Goal: Information Seeking & Learning: Learn about a topic

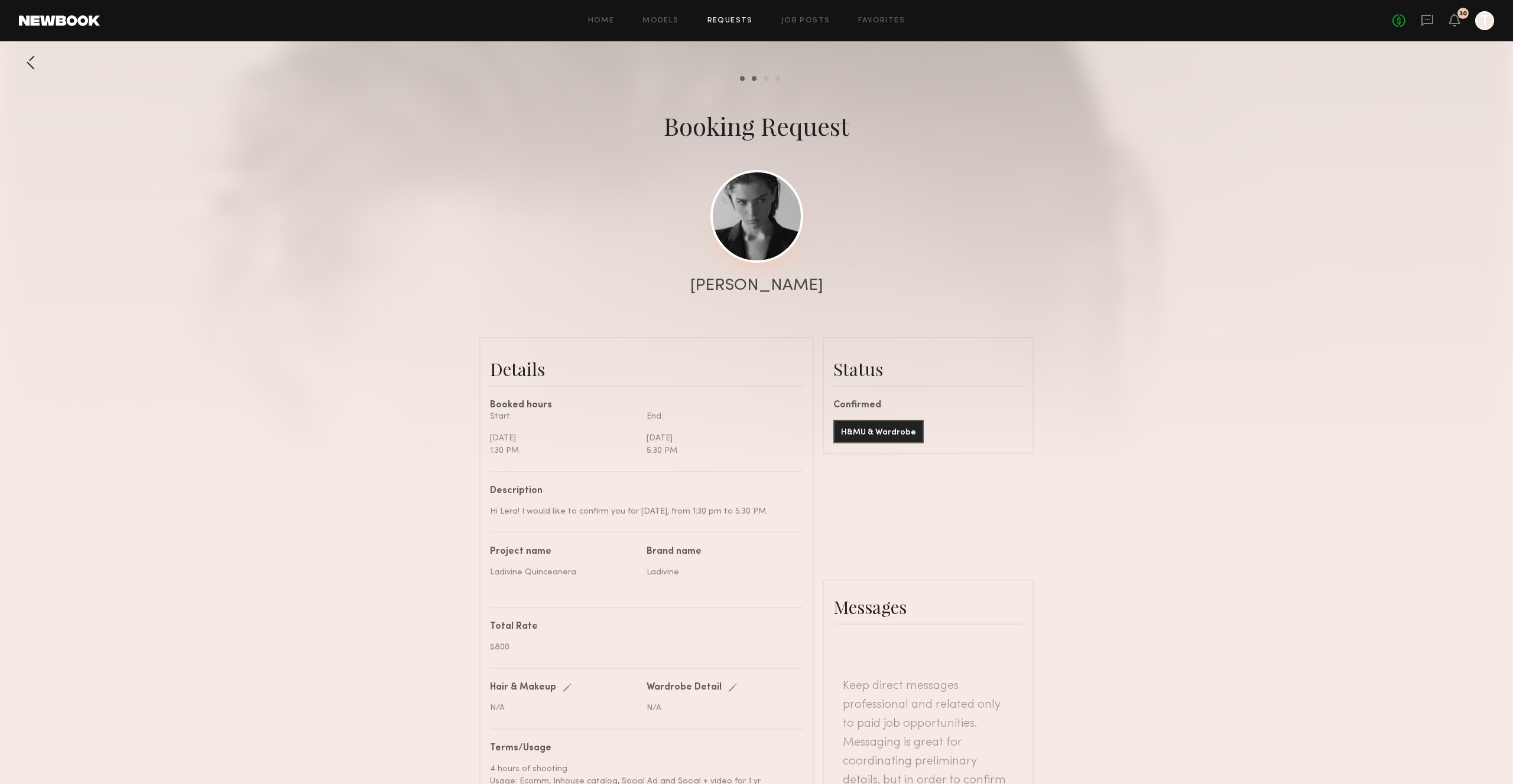
scroll to position [30, 0]
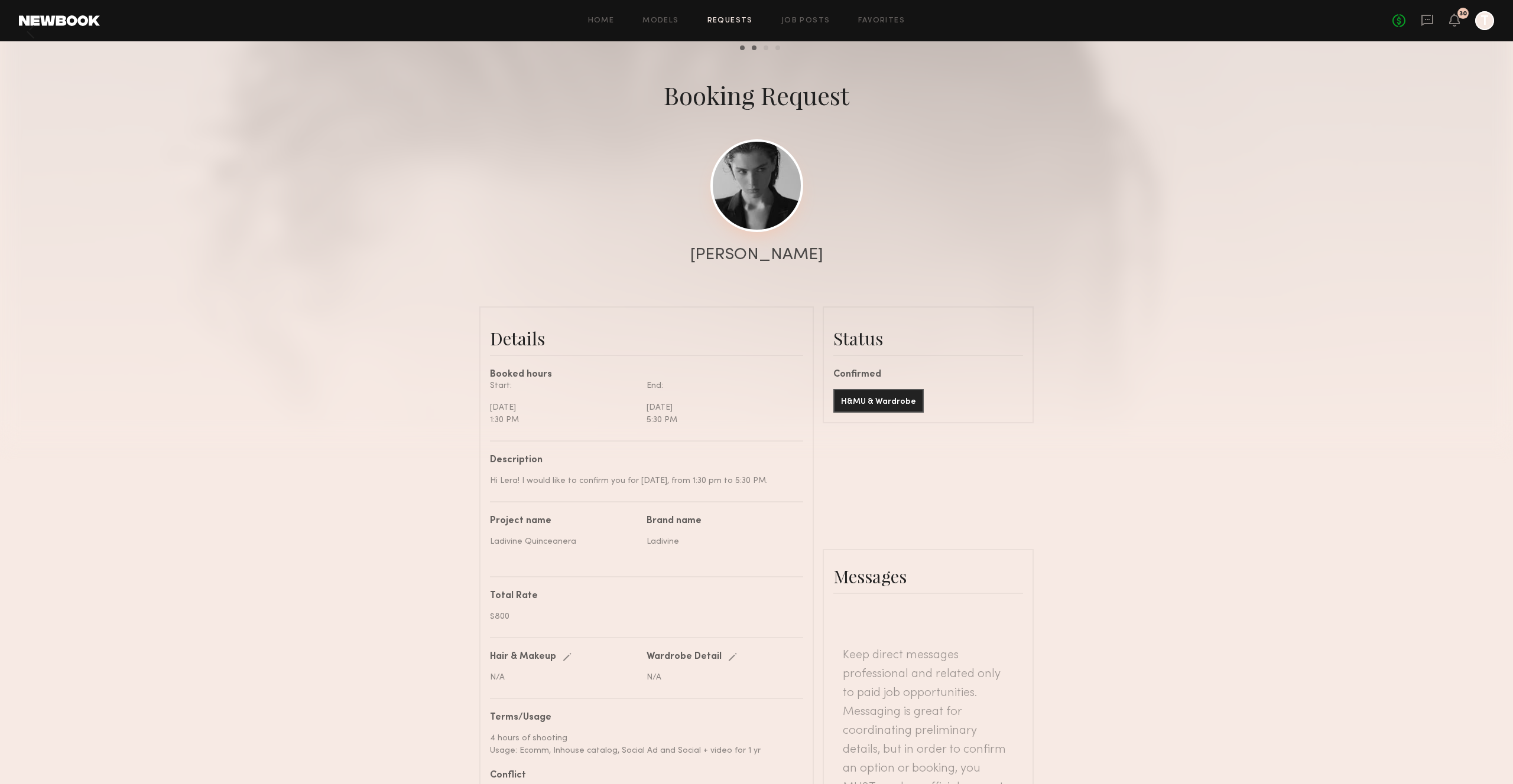
click at [768, 190] on link at bounding box center [756, 185] width 93 height 93
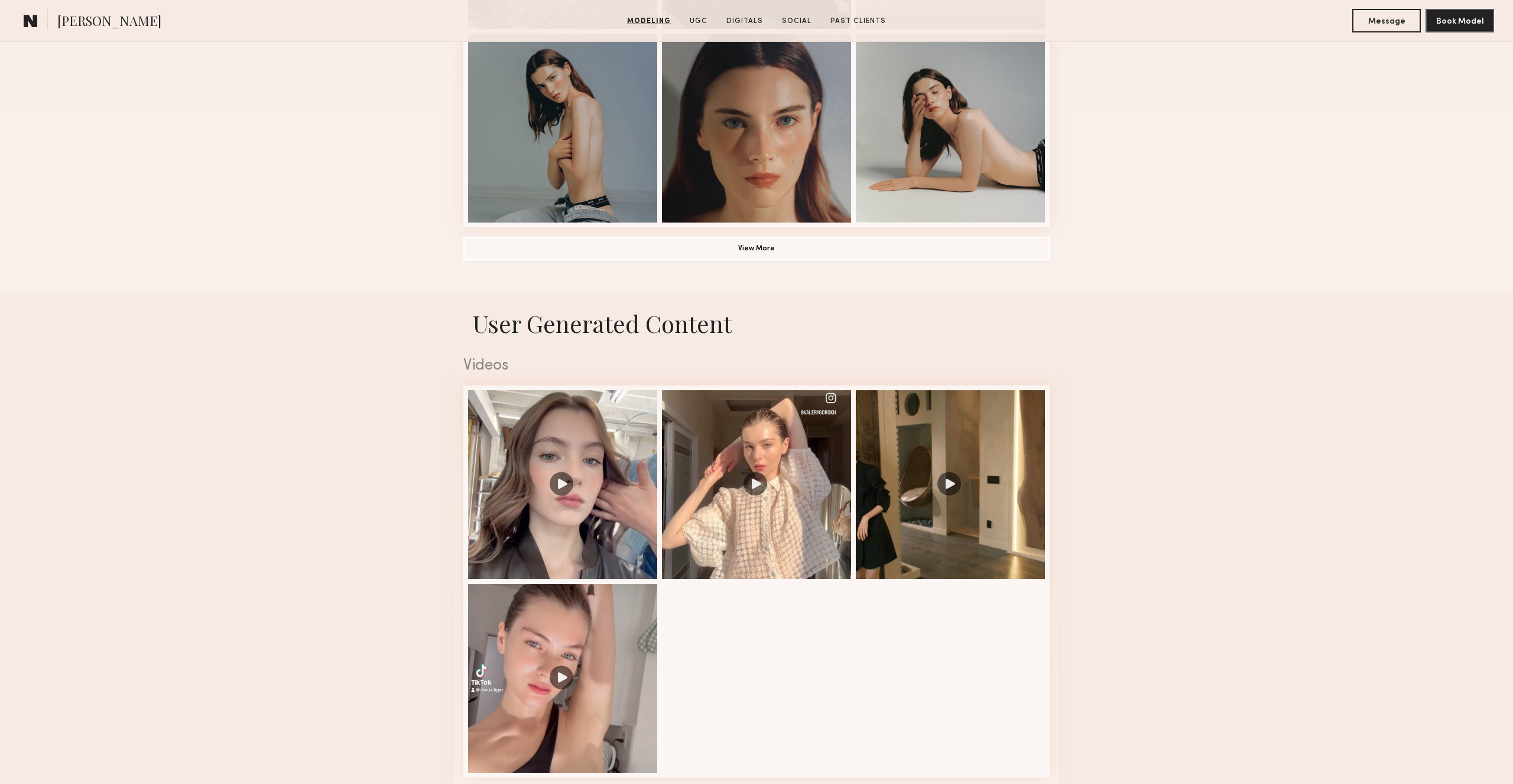
scroll to position [1005, 0]
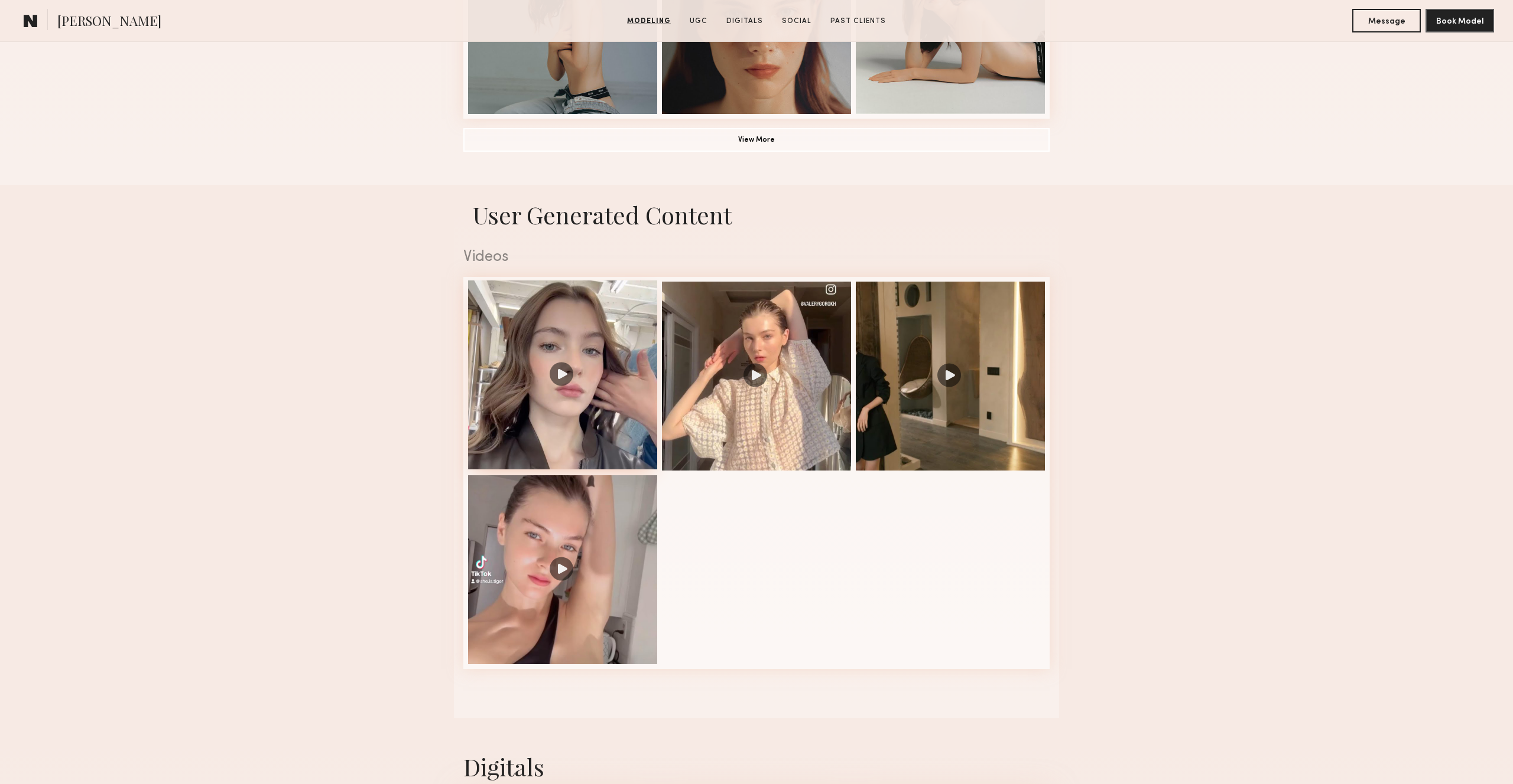
click at [630, 416] on div at bounding box center [562, 374] width 189 height 189
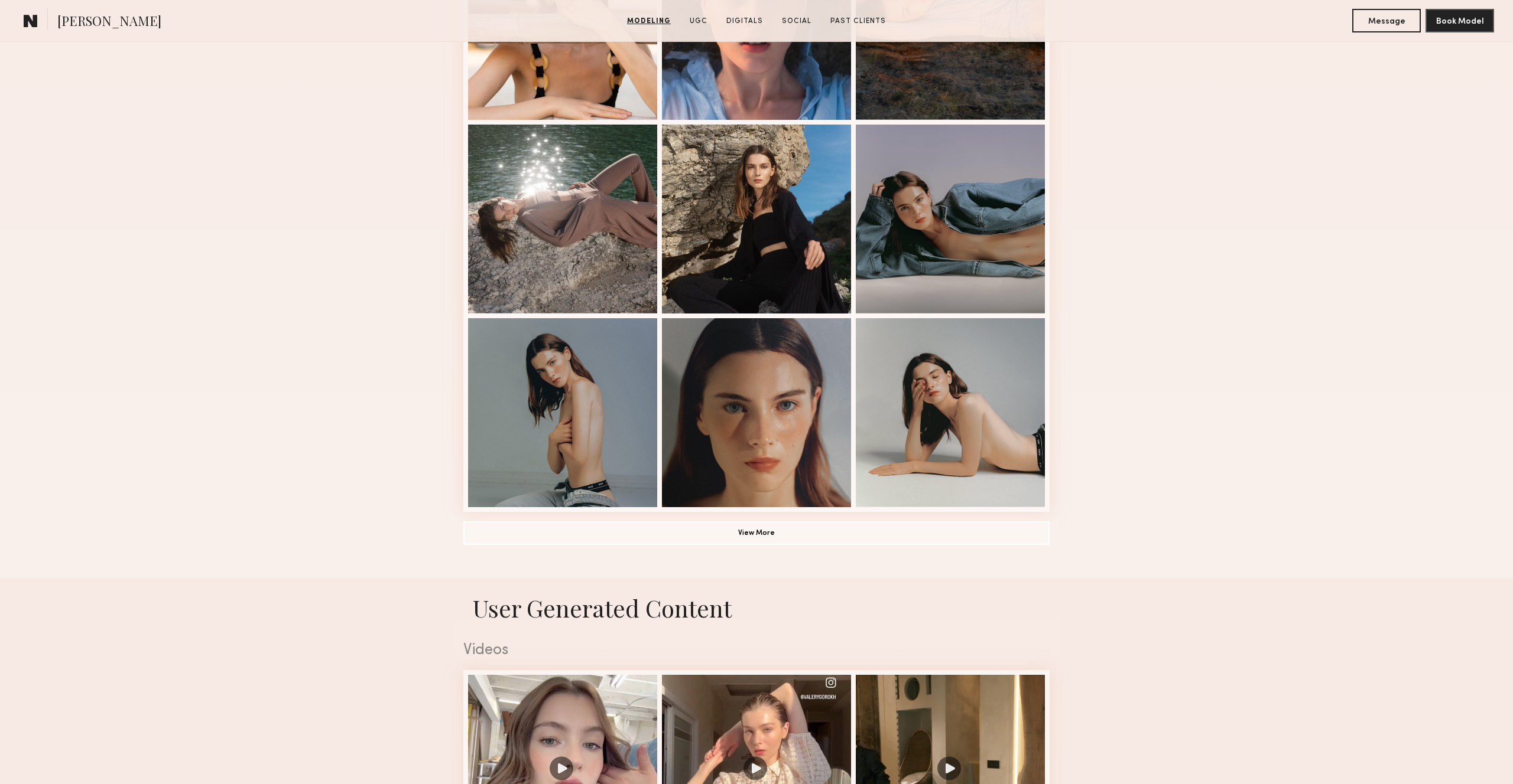
scroll to position [643, 0]
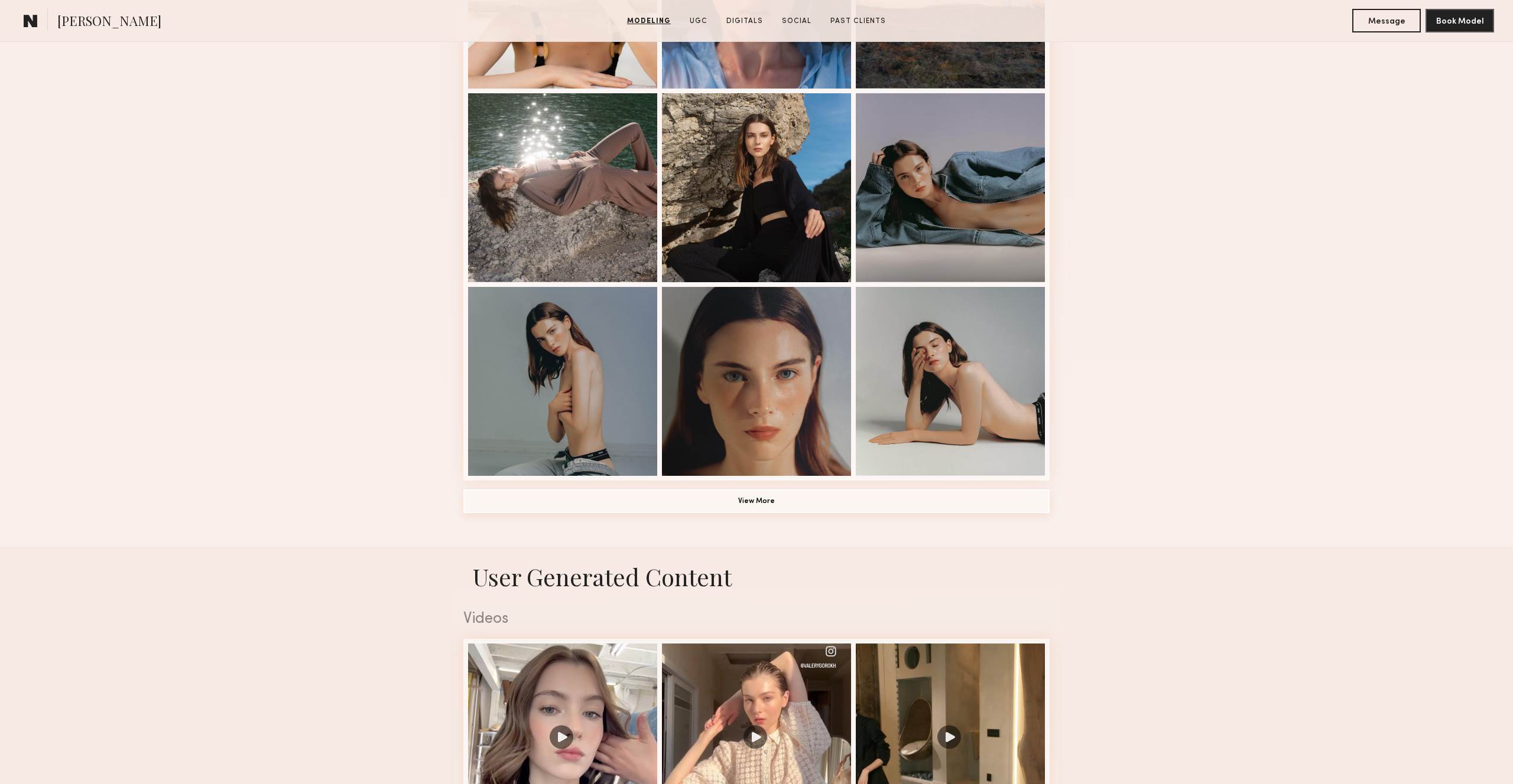
click at [757, 499] on button "View More" at bounding box center [756, 501] width 586 height 24
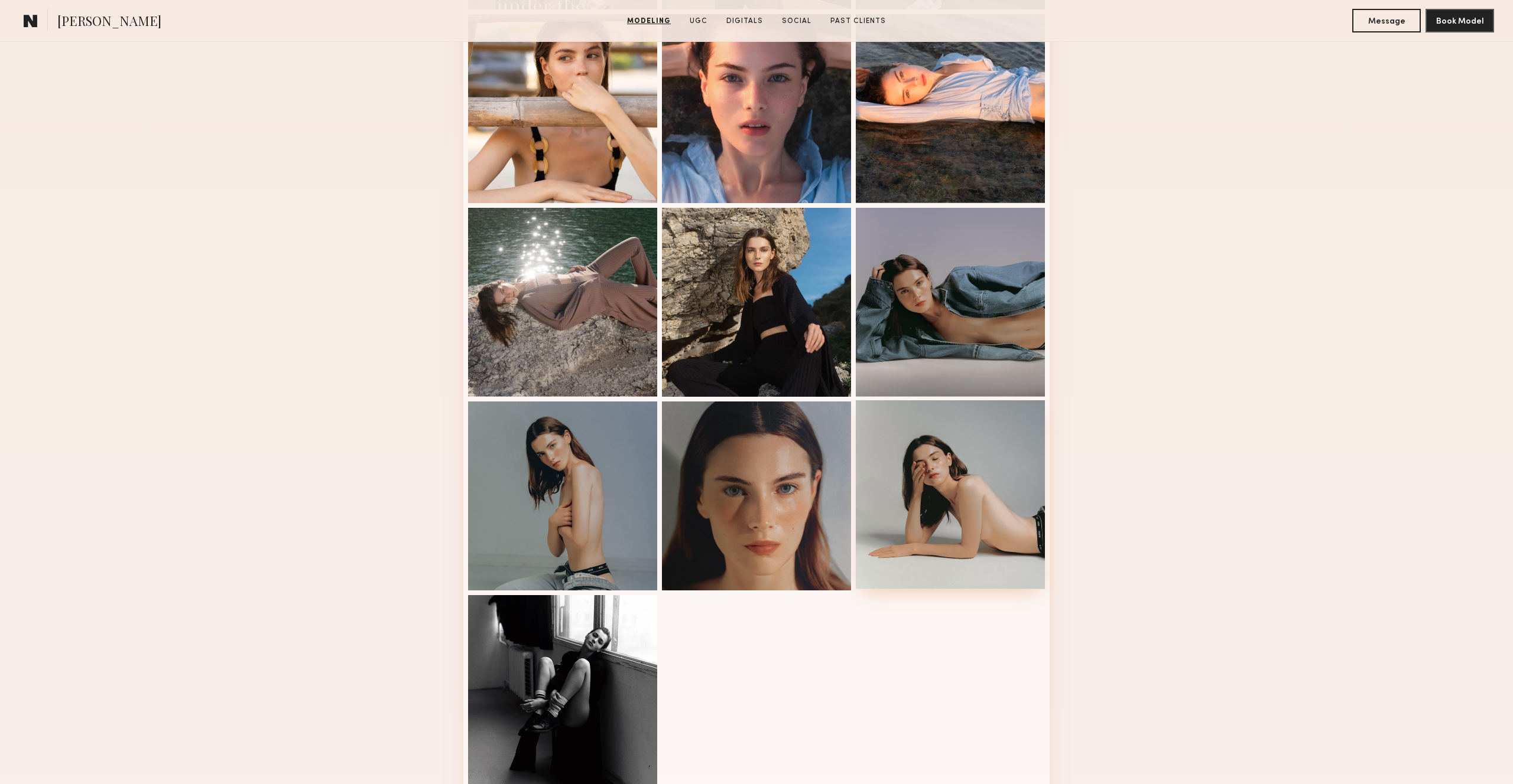
scroll to position [550, 0]
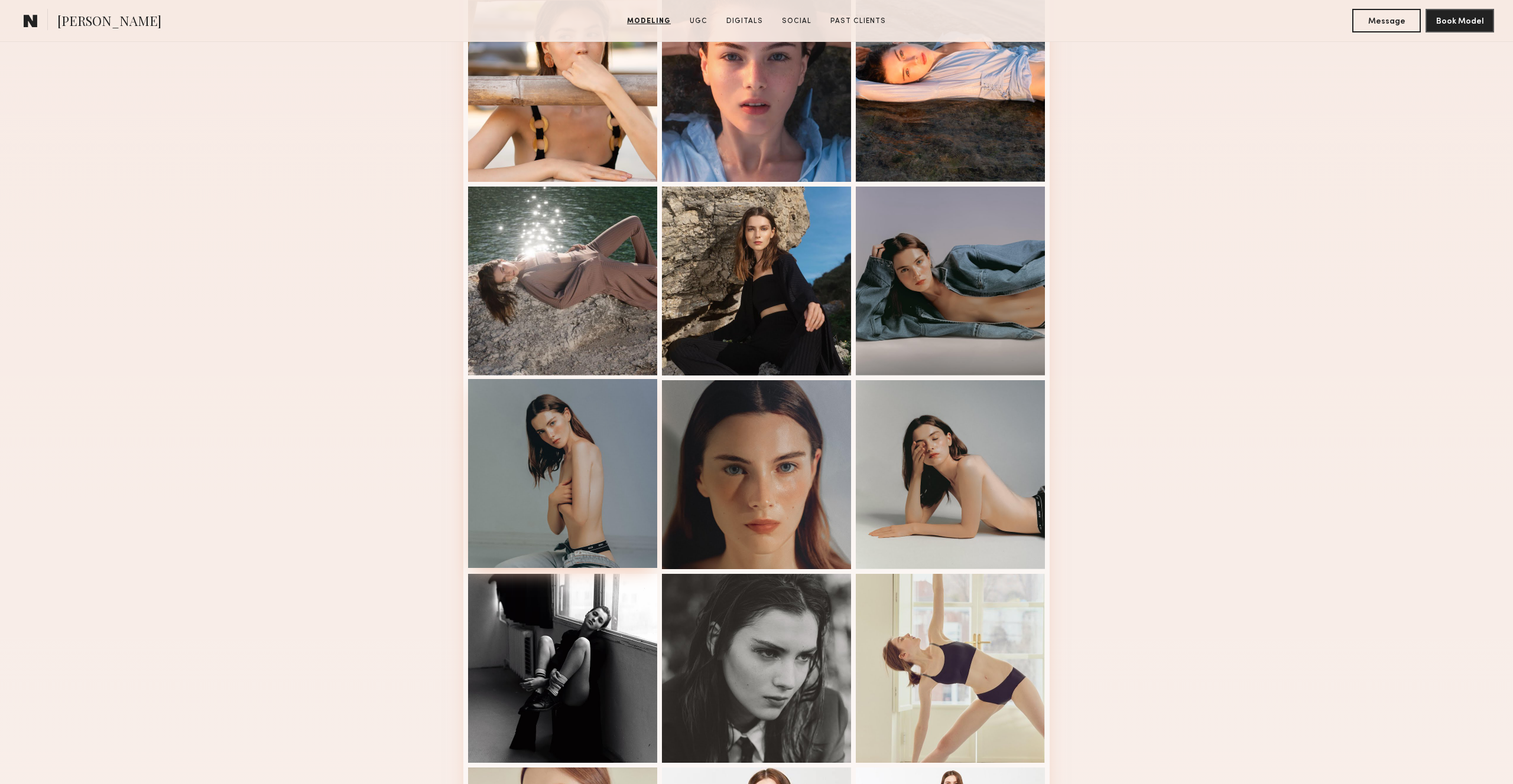
click at [579, 406] on div at bounding box center [562, 474] width 189 height 189
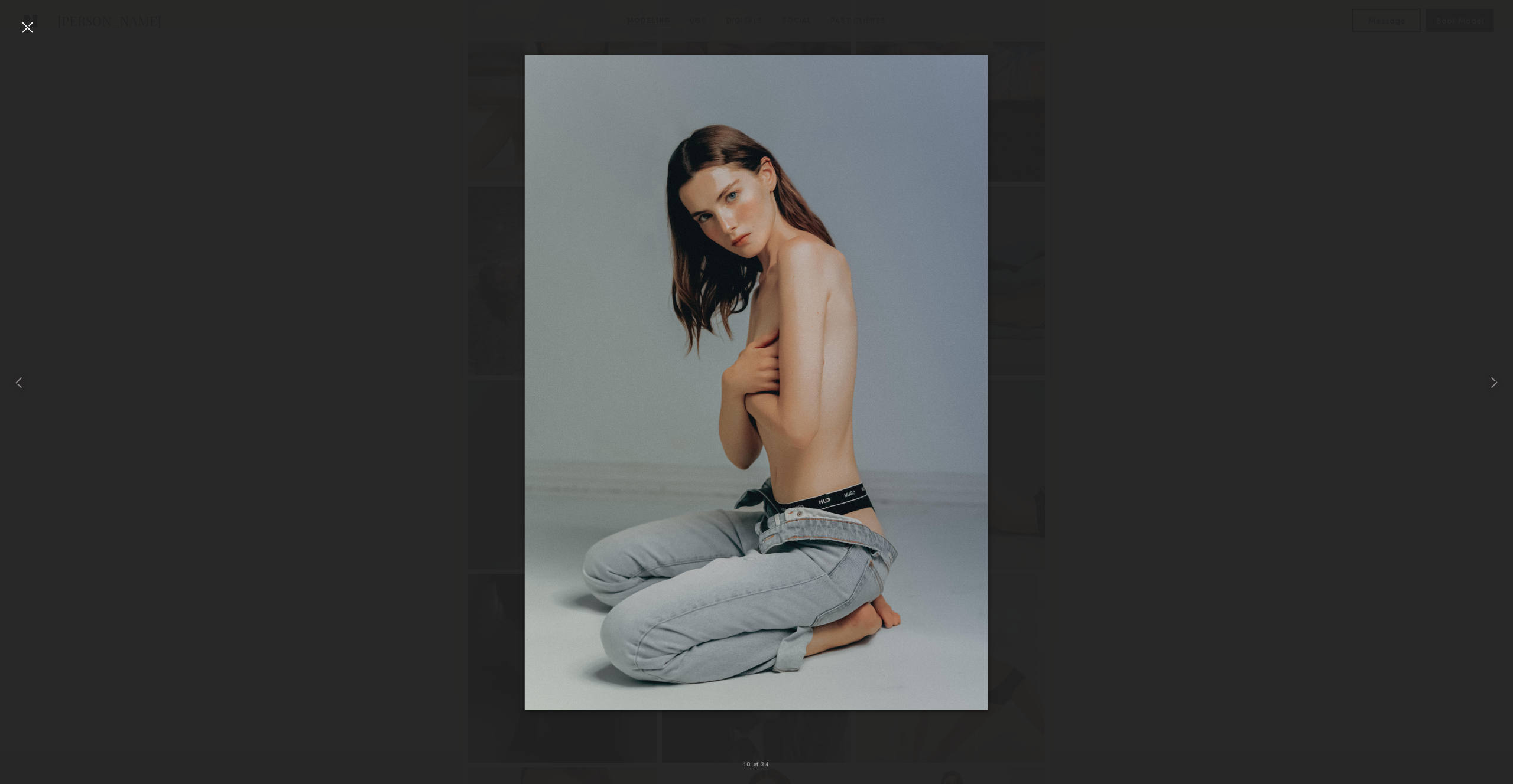
drag, startPoint x: 332, startPoint y: 164, endPoint x: 289, endPoint y: 145, distance: 47.0
click at [332, 164] on div at bounding box center [756, 383] width 1513 height 727
drag, startPoint x: 18, startPoint y: 21, endPoint x: 327, endPoint y: 172, distance: 343.9
click at [18, 21] on div at bounding box center [27, 27] width 19 height 19
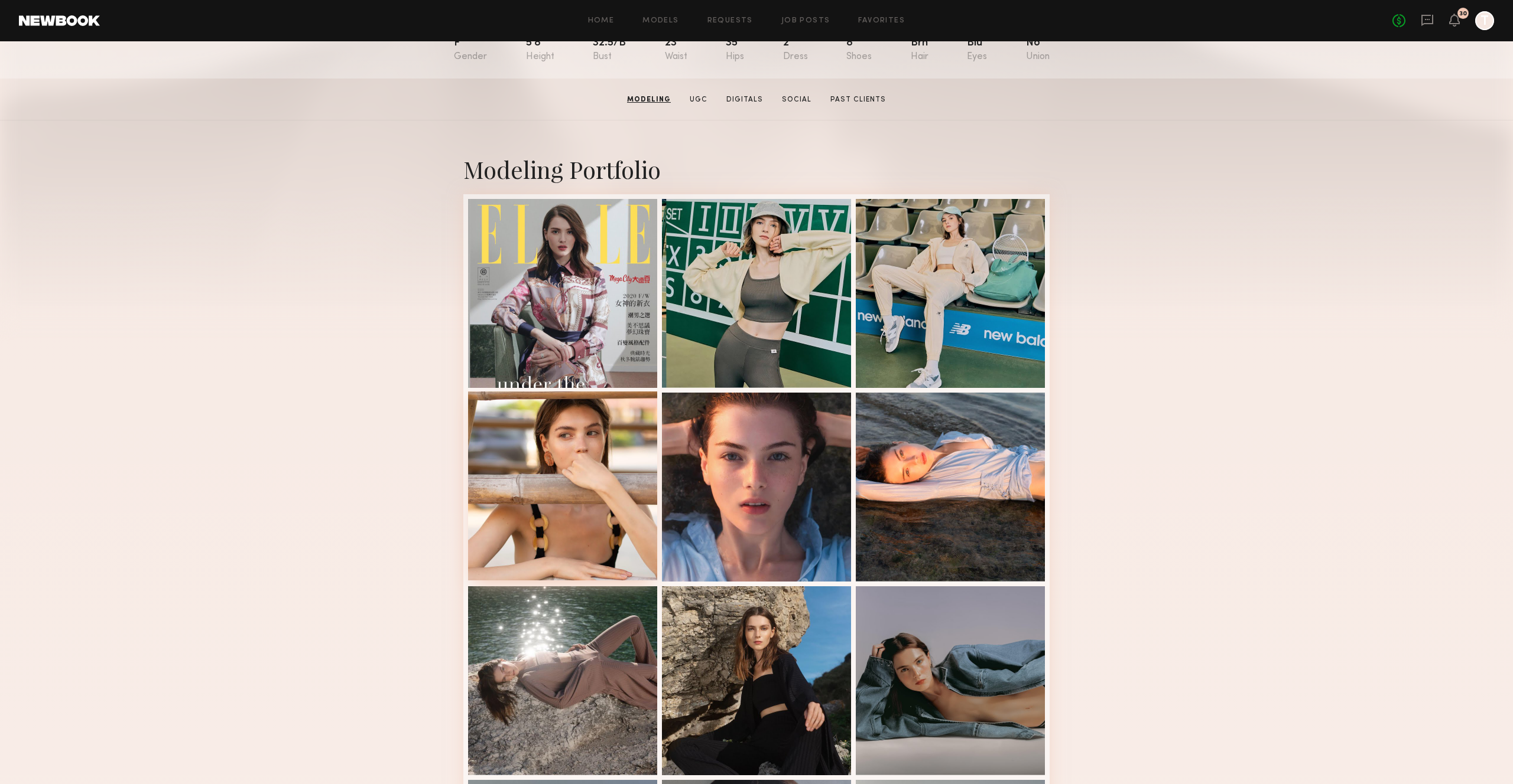
scroll to position [292, 0]
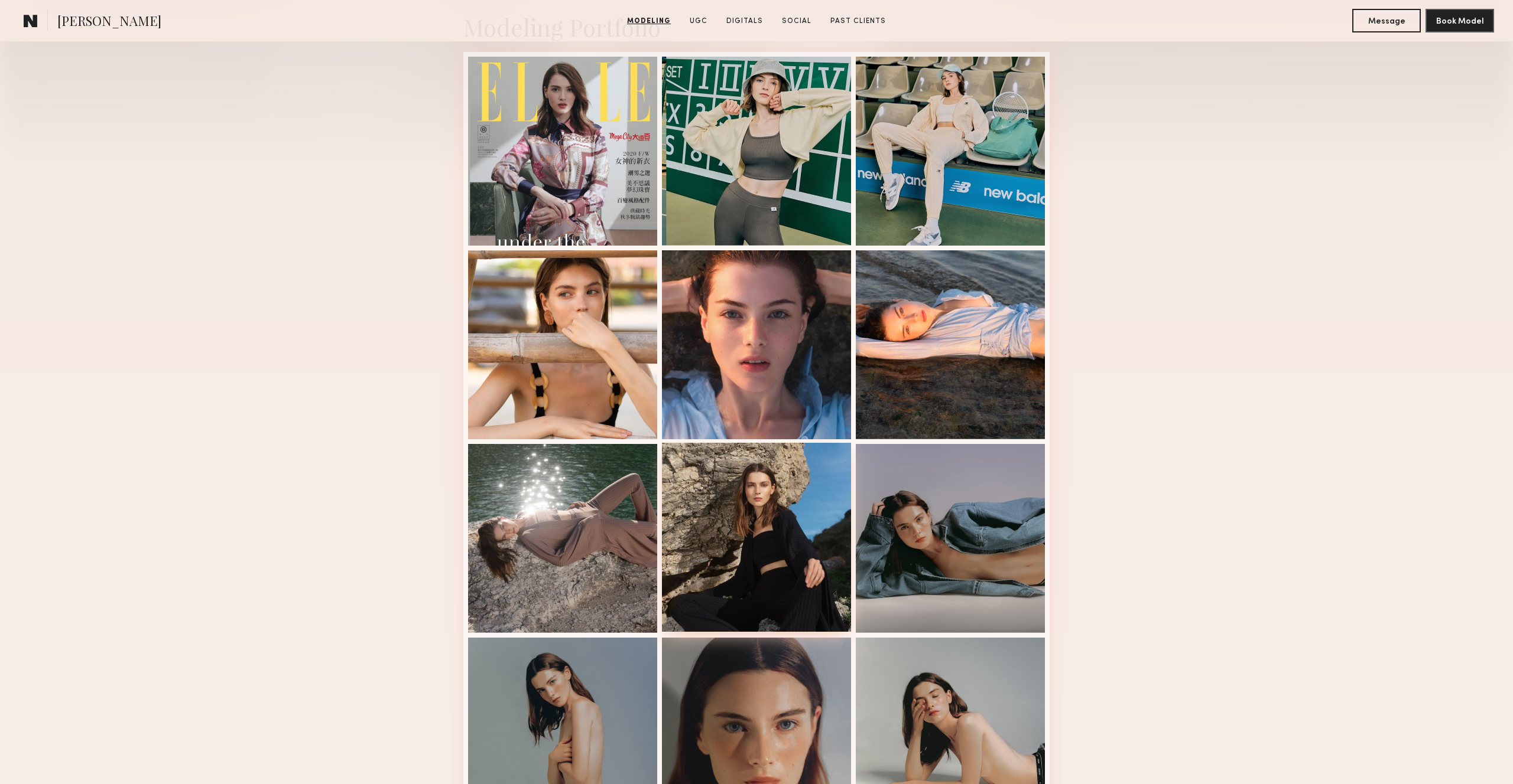
click at [780, 510] on div at bounding box center [756, 537] width 189 height 189
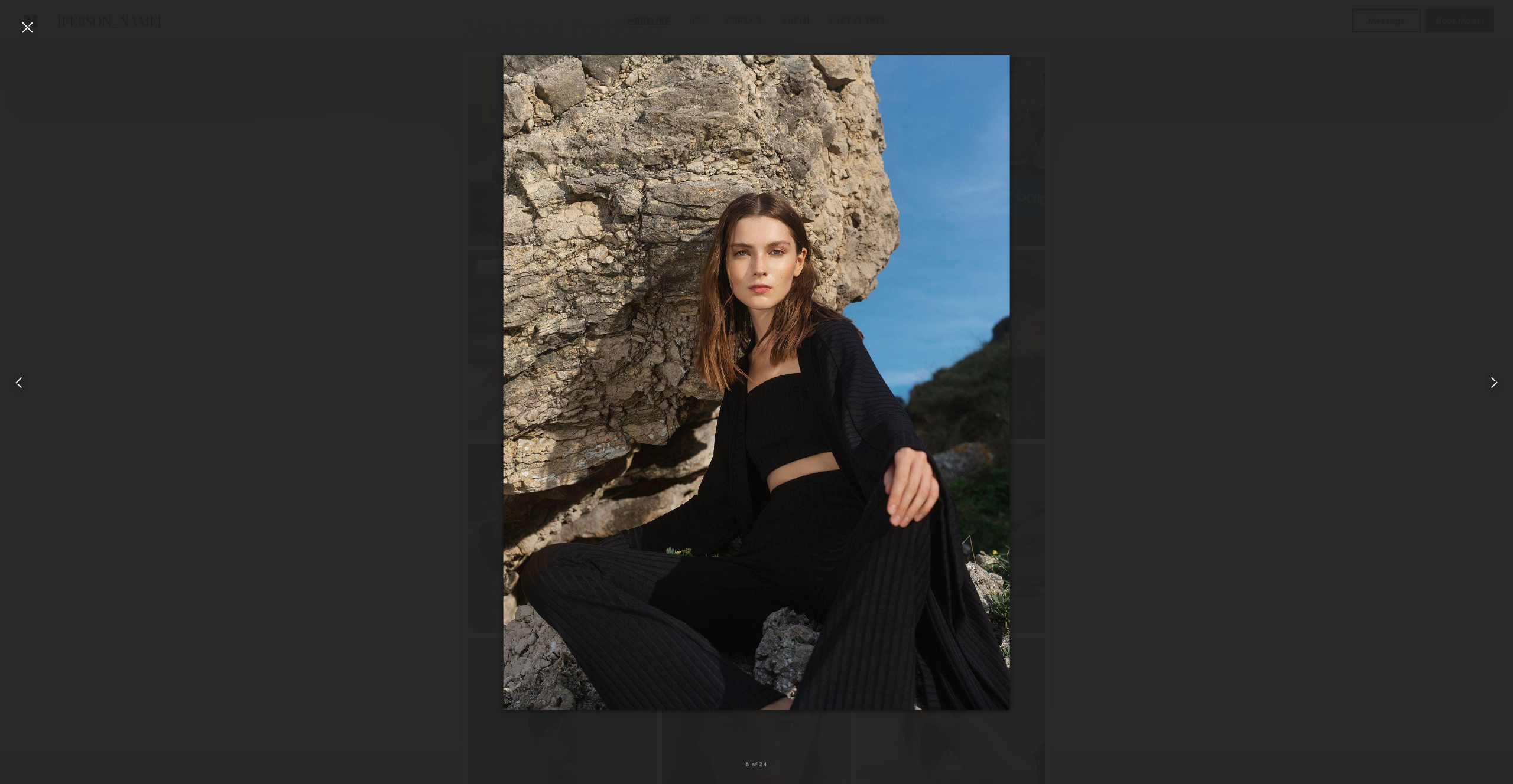
drag, startPoint x: 692, startPoint y: 174, endPoint x: 707, endPoint y: 7, distance: 167.7
